Goal: Information Seeking & Learning: Learn about a topic

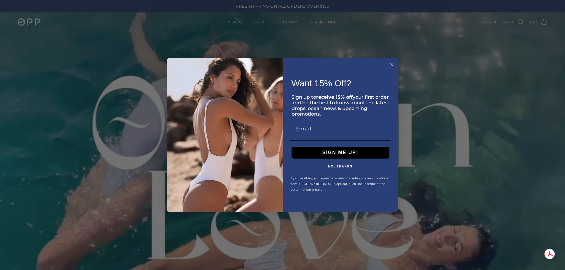
click at [394, 63] on circle "Close dialog" at bounding box center [391, 64] width 7 height 7
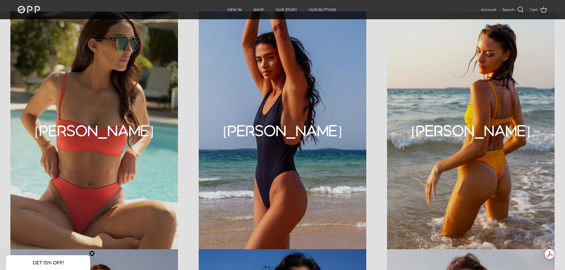
scroll to position [1405, 0]
click at [264, 161] on div "[PERSON_NAME]" at bounding box center [282, 130] width 188 height 238
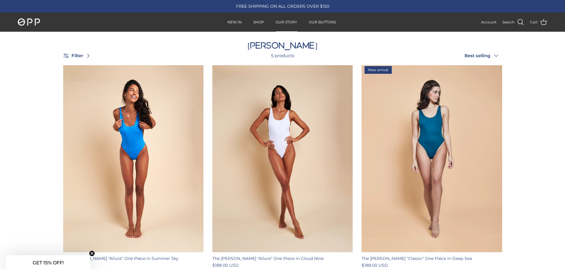
click at [279, 21] on link "OUR STORY" at bounding box center [286, 22] width 32 height 18
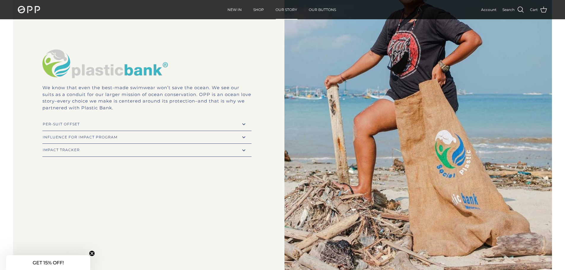
scroll to position [1541, 0]
